Goal: Task Accomplishment & Management: Complete application form

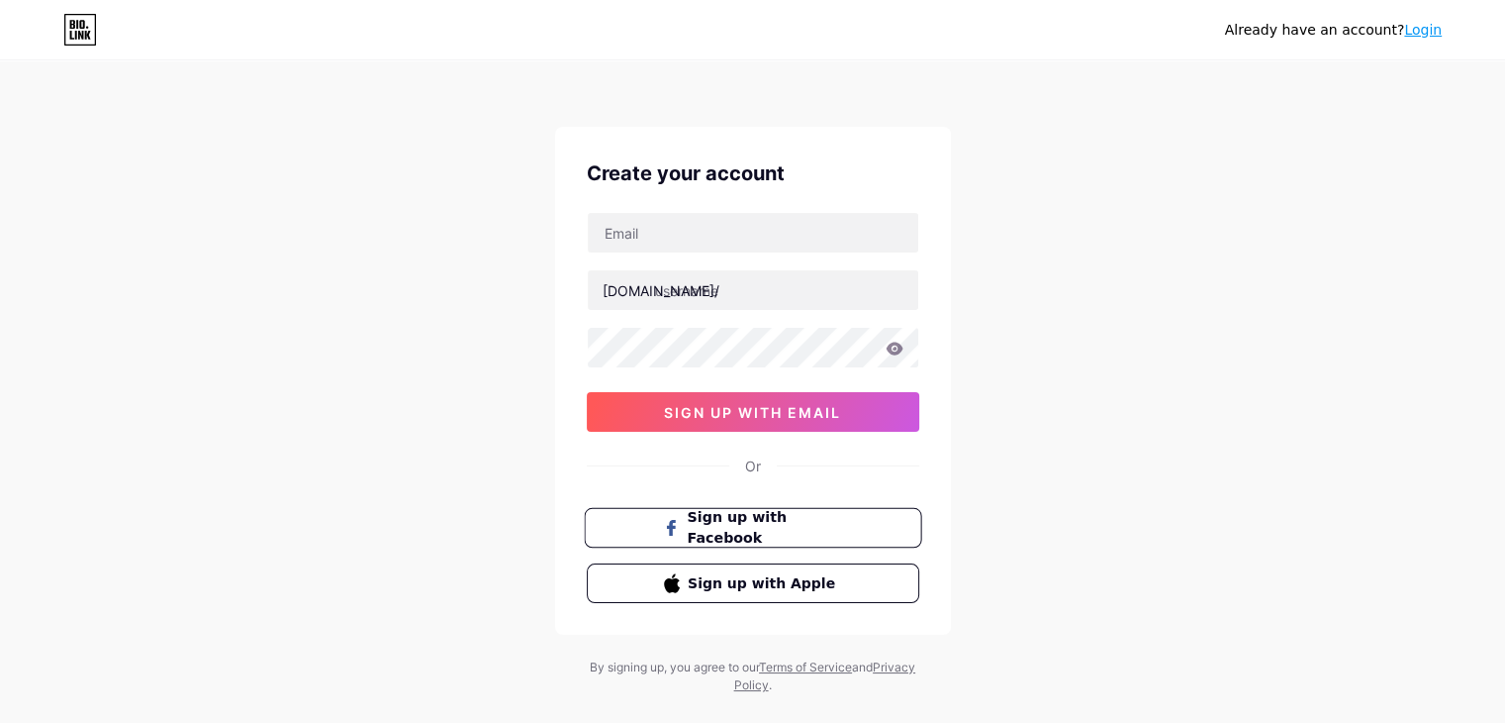
click at [783, 524] on span "Sign up with Facebook" at bounding box center [764, 528] width 155 height 43
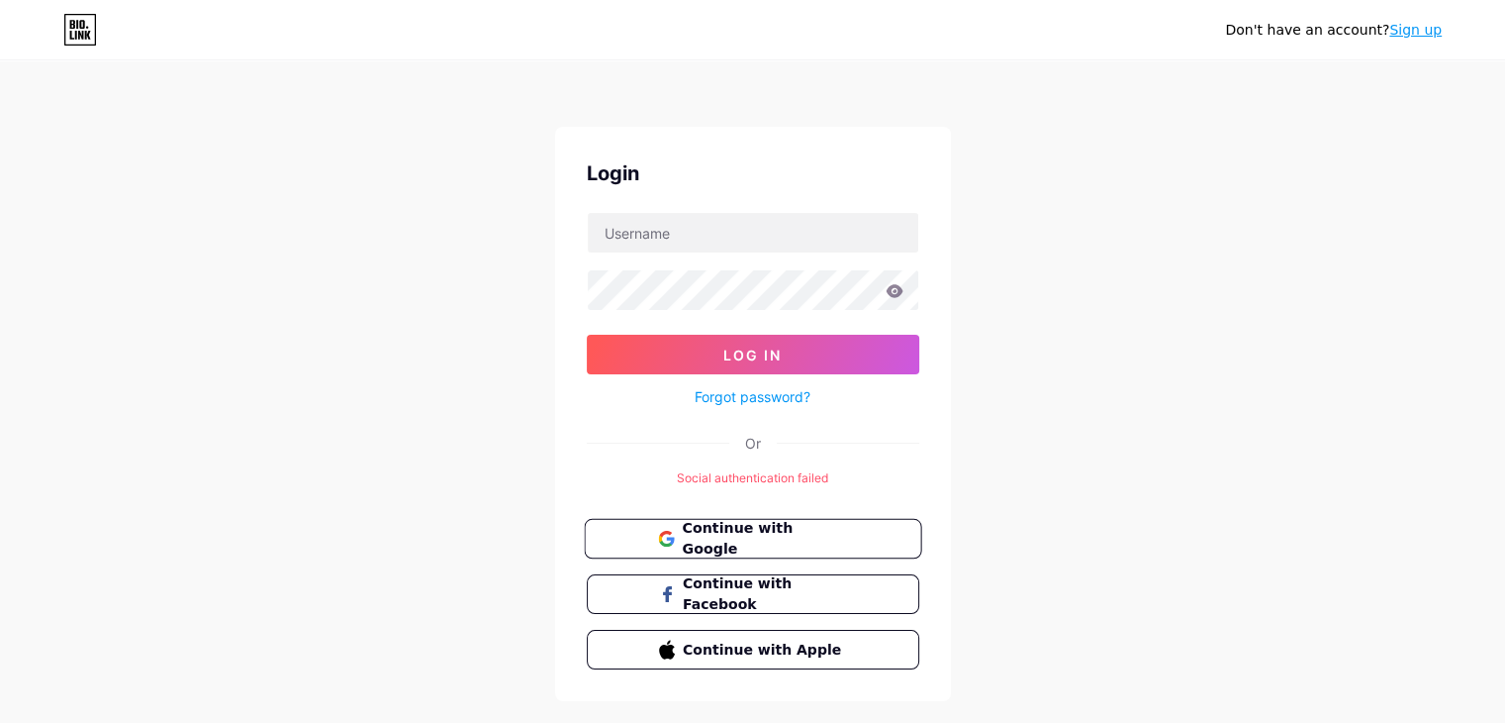
click at [750, 524] on button "Continue with Google" at bounding box center [753, 539] width 338 height 41
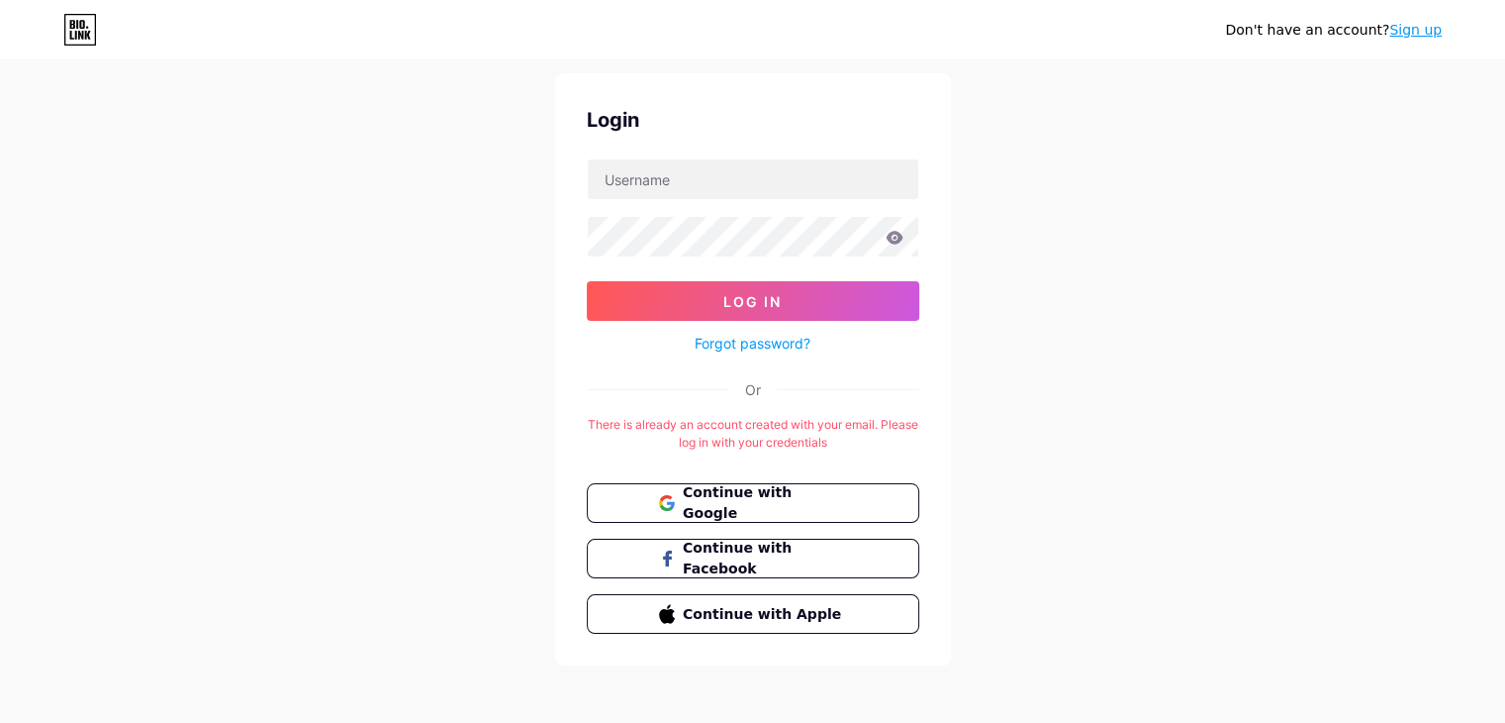
scroll to position [56, 0]
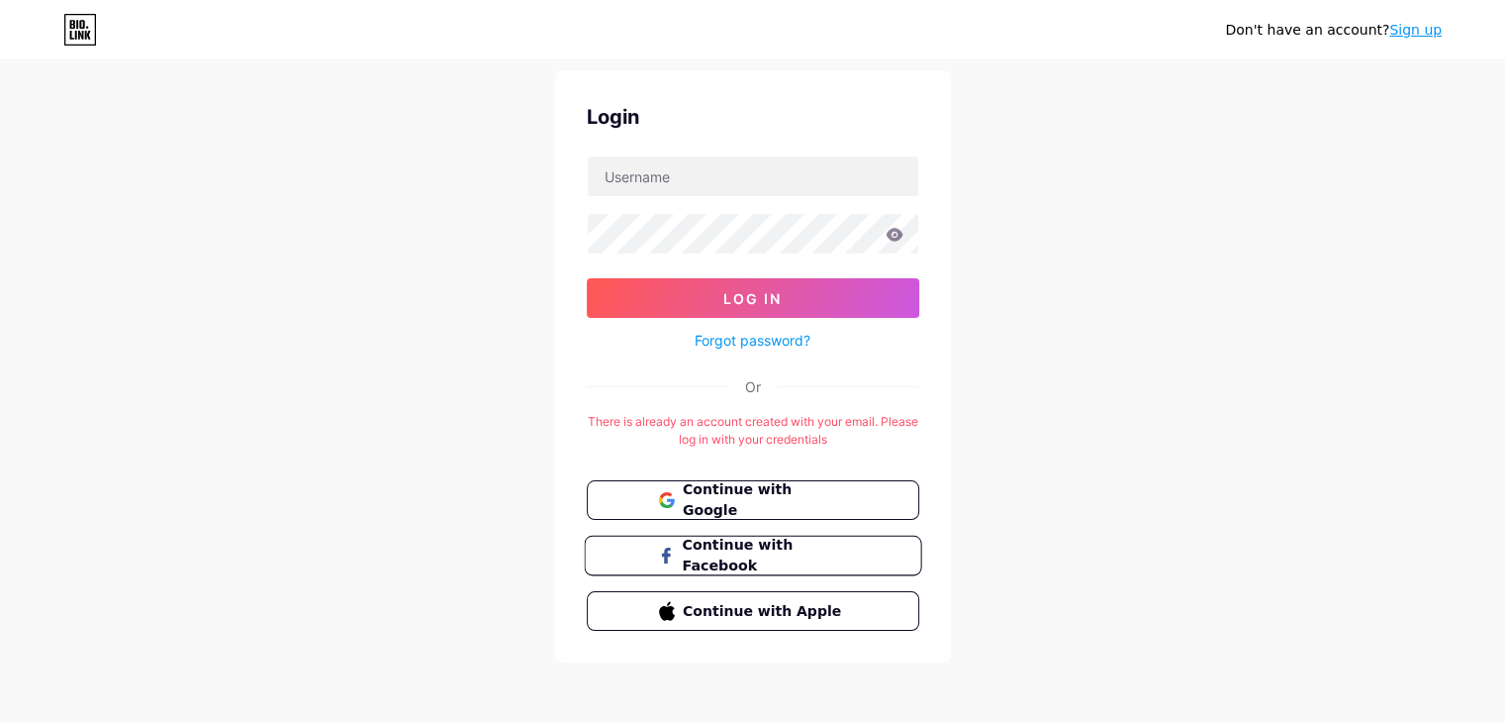
click at [781, 551] on span "Continue with Facebook" at bounding box center [764, 555] width 165 height 43
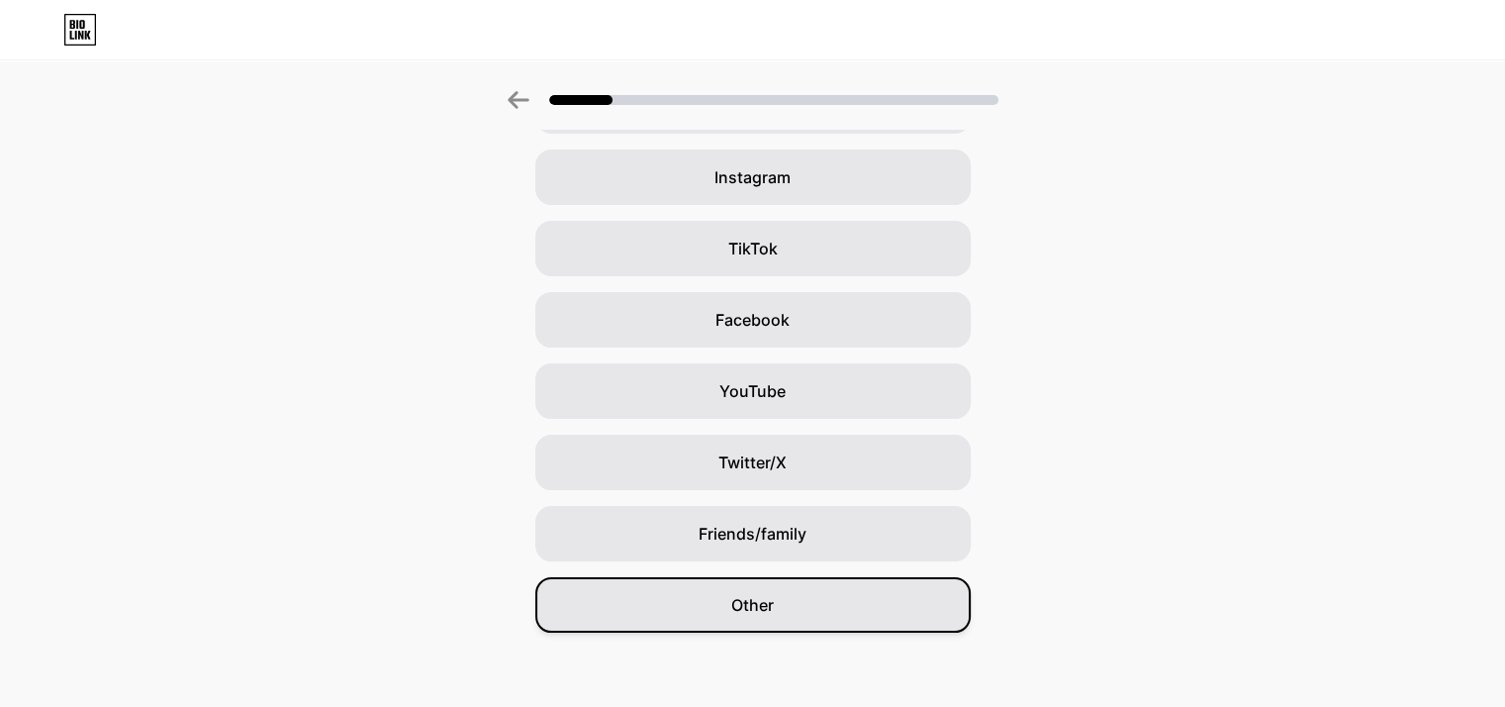
scroll to position [146, 0]
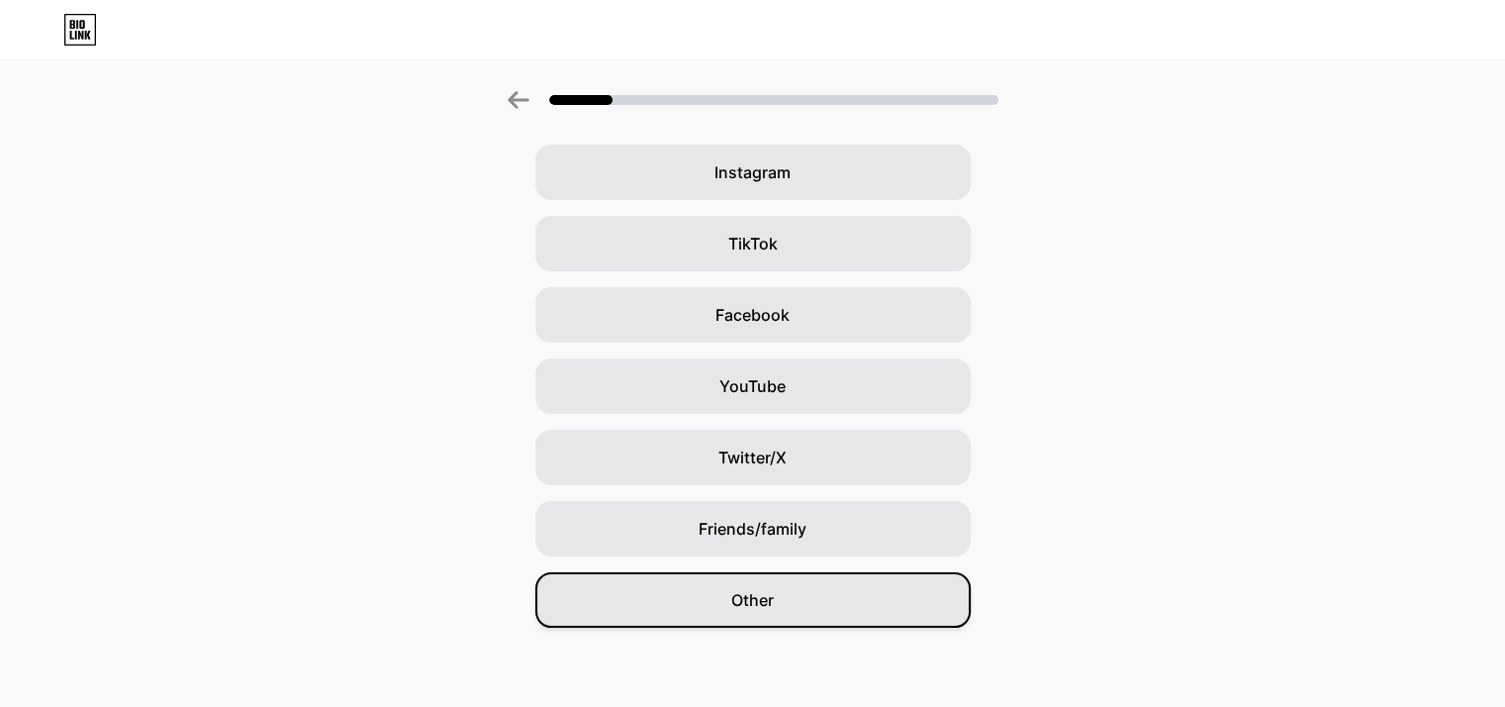
click at [843, 604] on div "Other" at bounding box center [752, 599] width 435 height 55
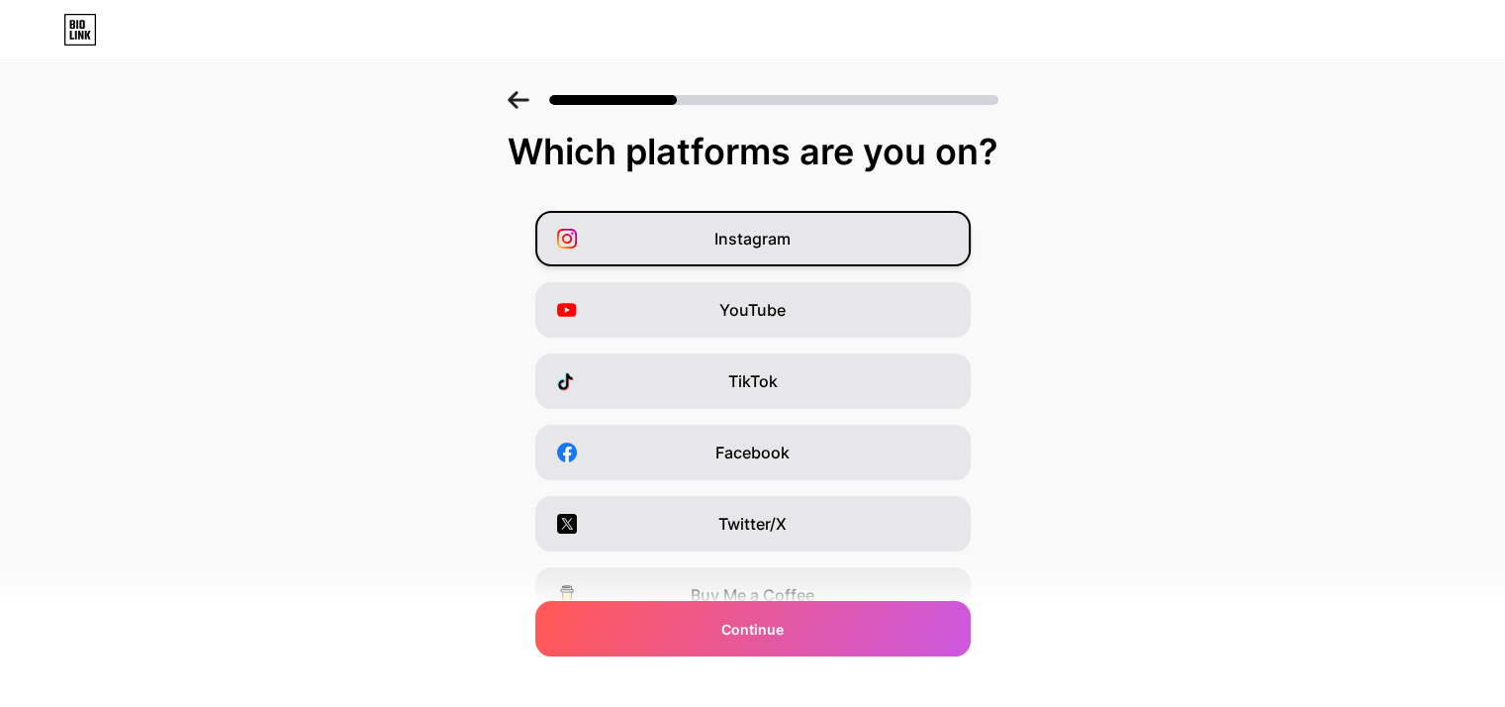
scroll to position [0, 0]
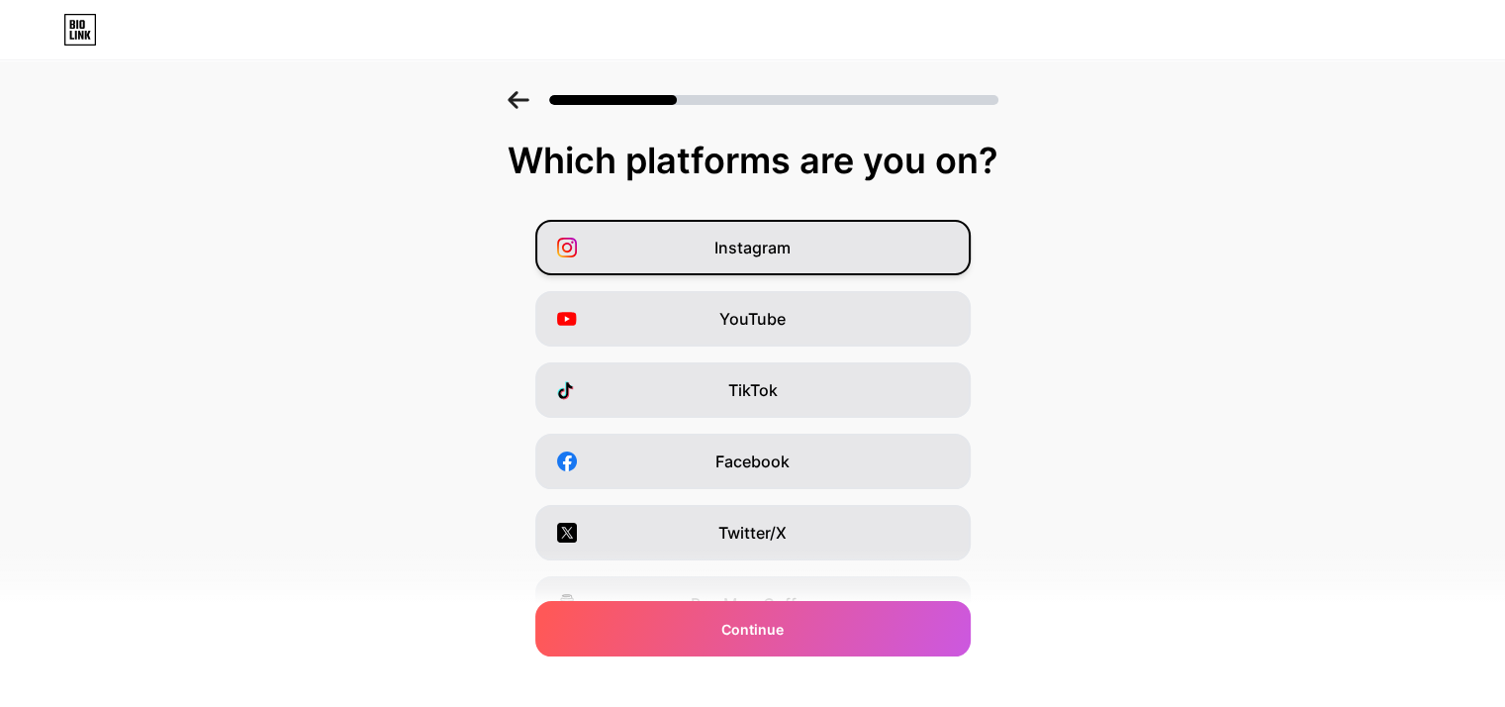
click at [922, 262] on div "Instagram" at bounding box center [752, 247] width 435 height 55
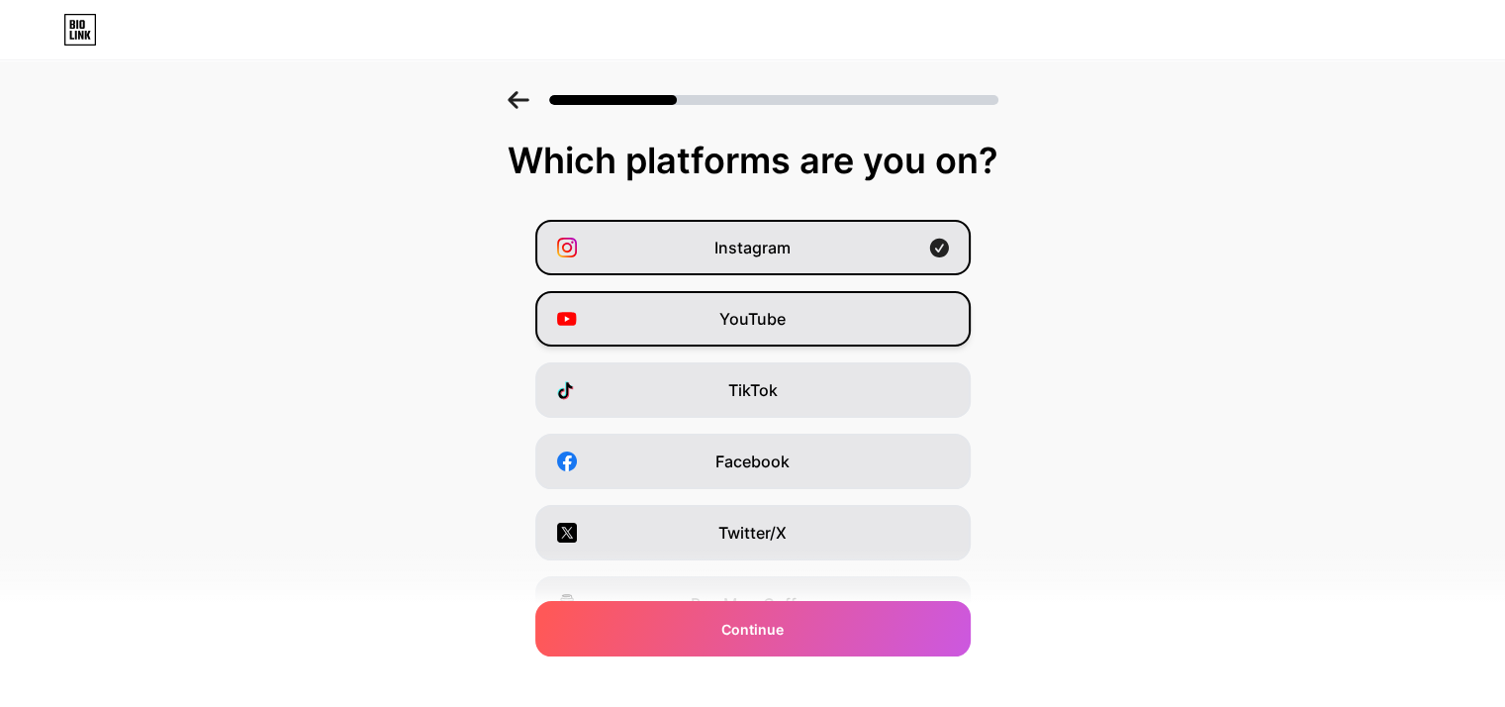
click at [853, 310] on div "YouTube" at bounding box center [752, 318] width 435 height 55
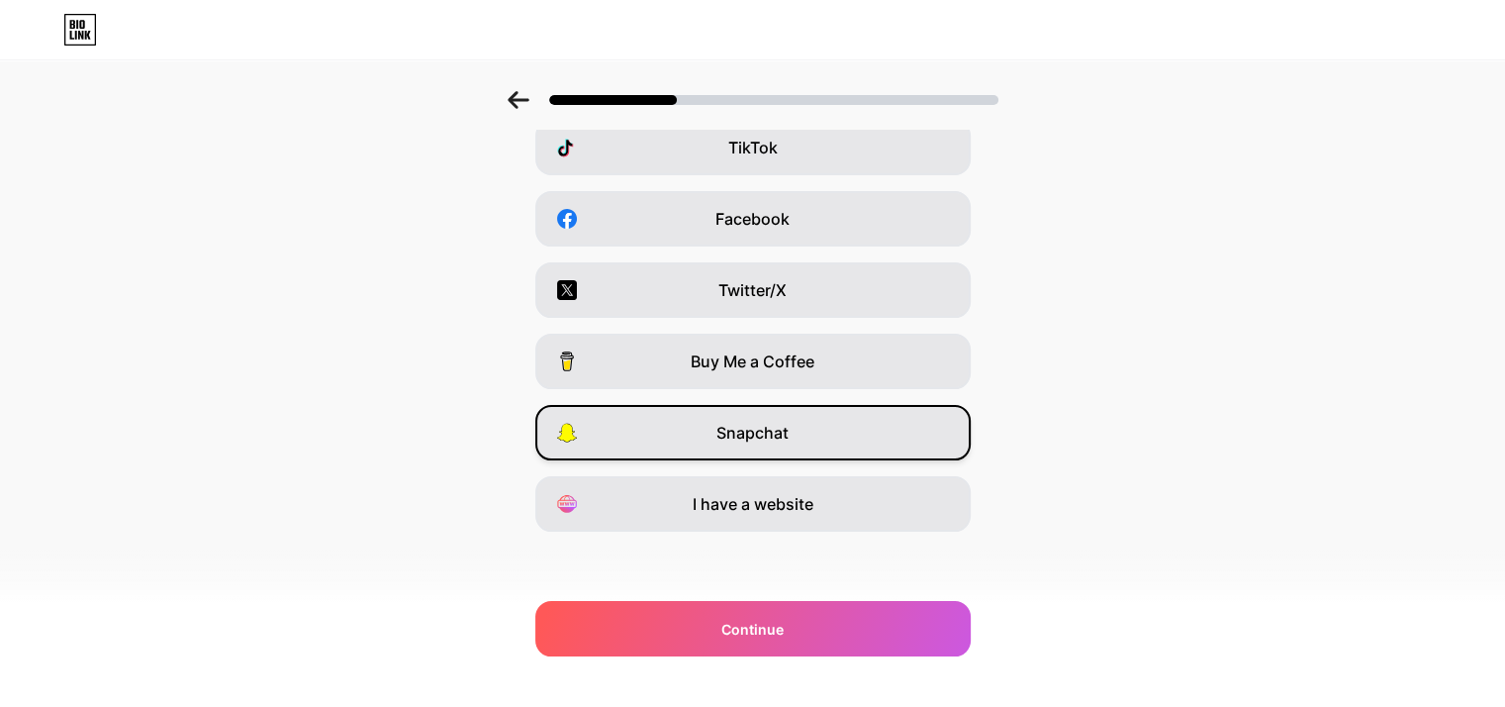
scroll to position [245, 0]
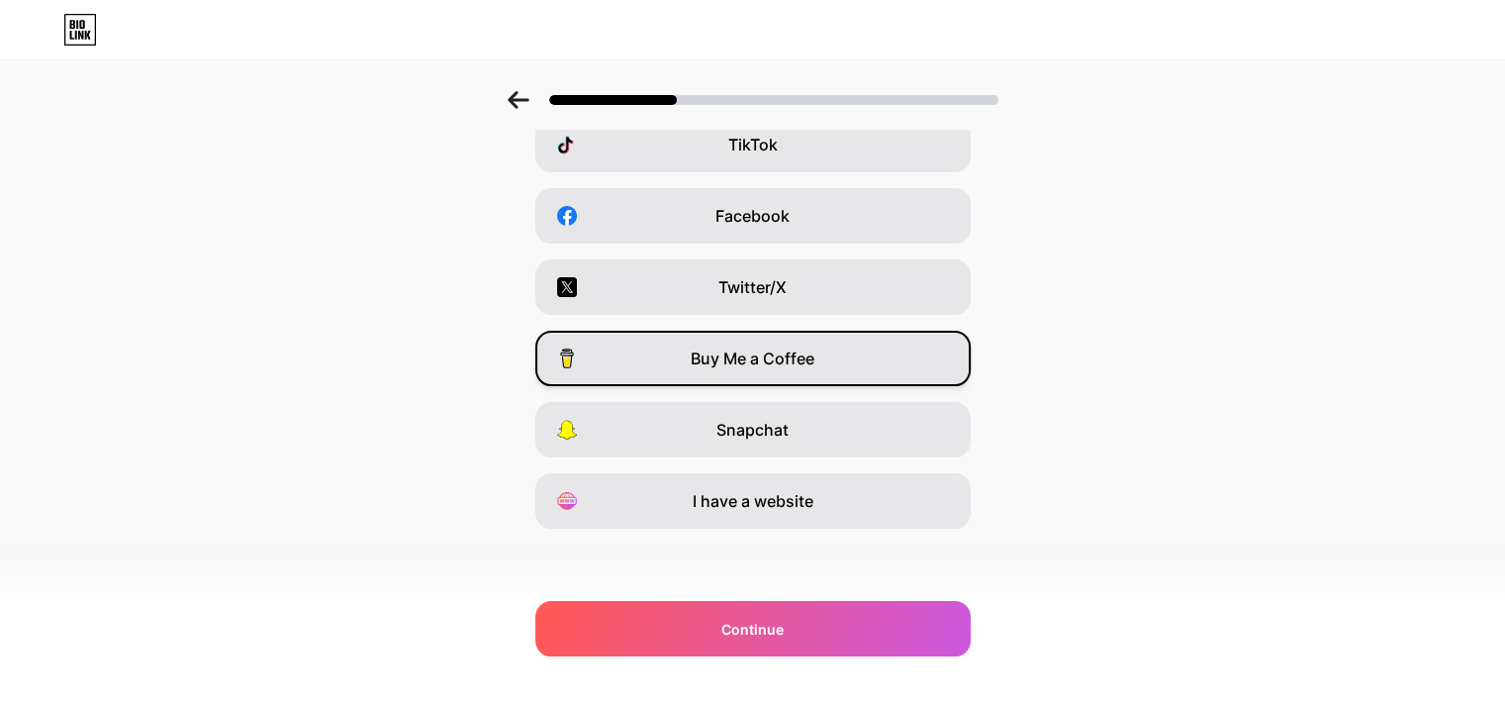
click at [827, 359] on div "Buy Me a Coffee" at bounding box center [752, 358] width 435 height 55
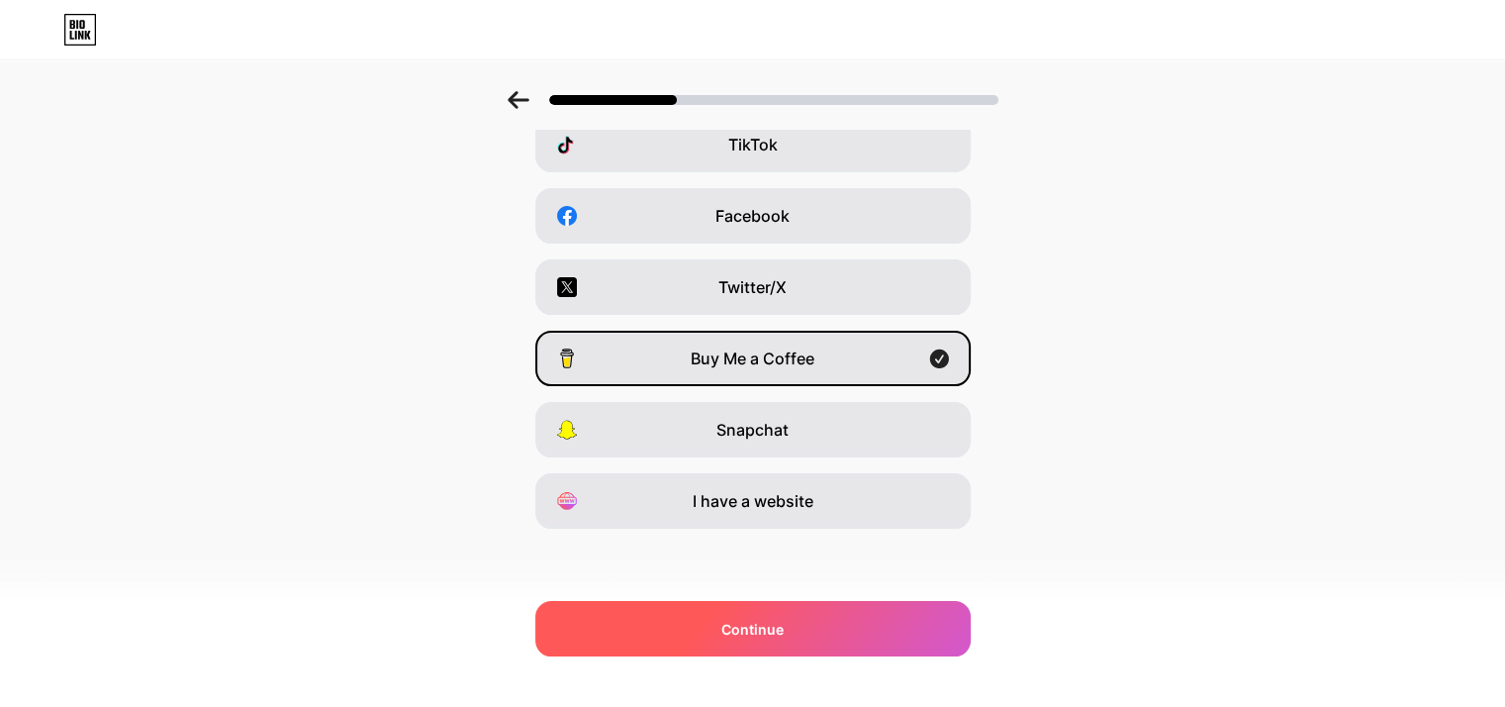
click at [804, 617] on div "Continue" at bounding box center [752, 628] width 435 height 55
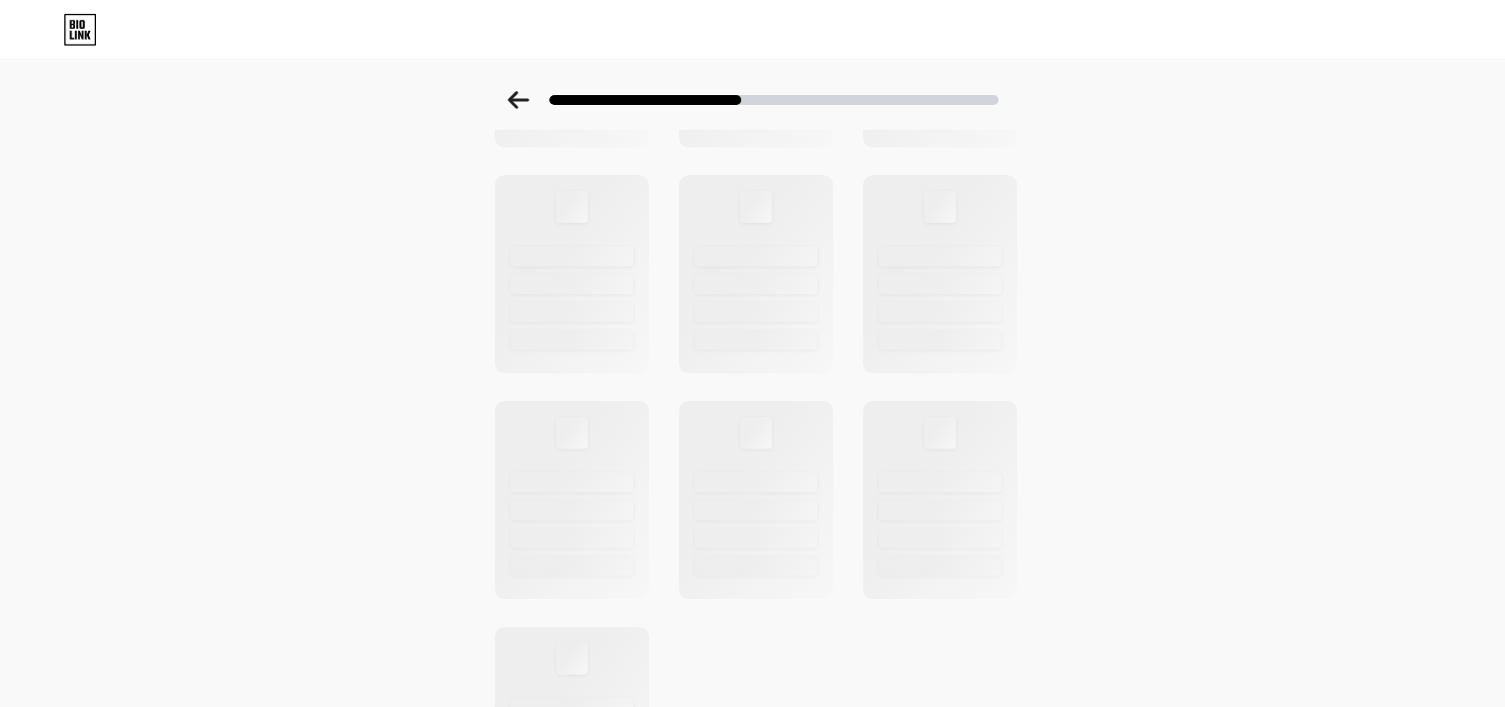
scroll to position [0, 0]
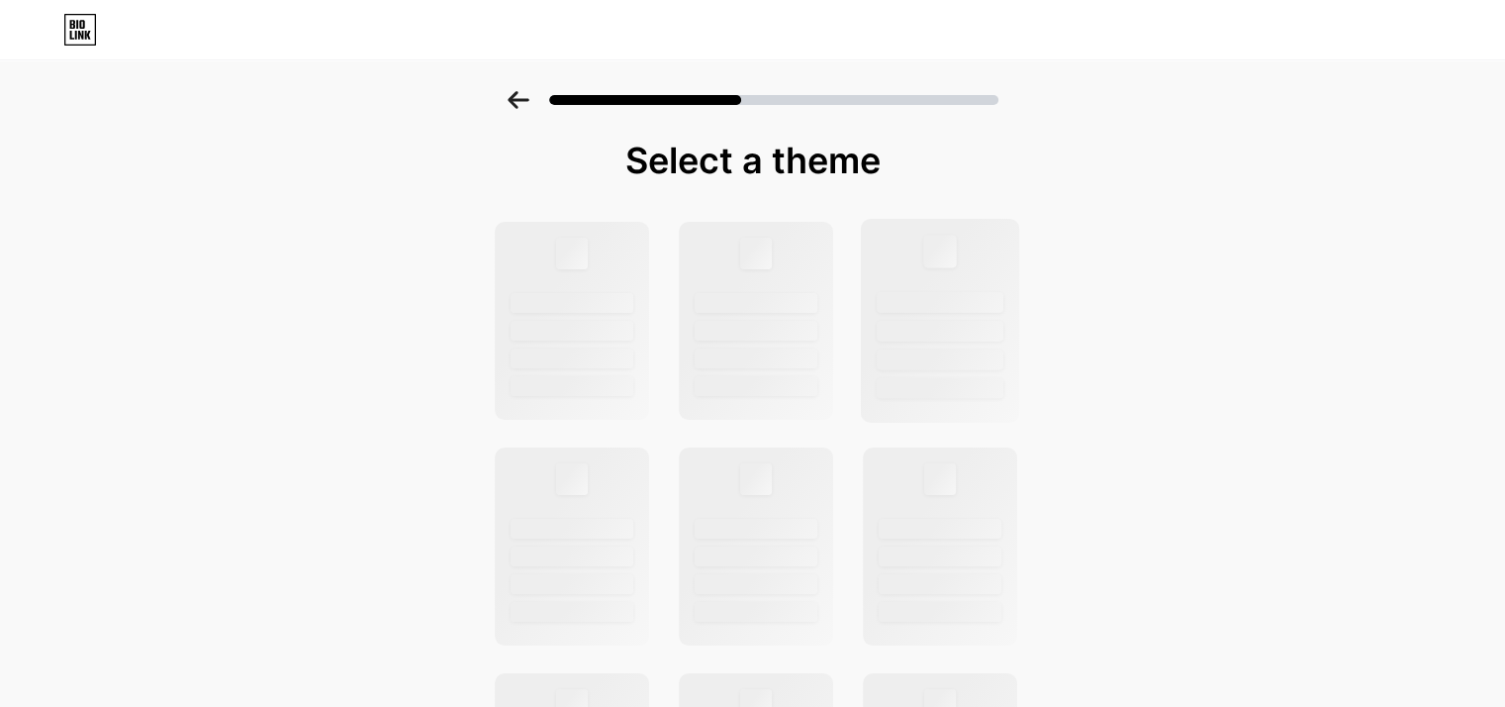
click at [938, 349] on div at bounding box center [940, 359] width 127 height 21
